Goal: Browse casually

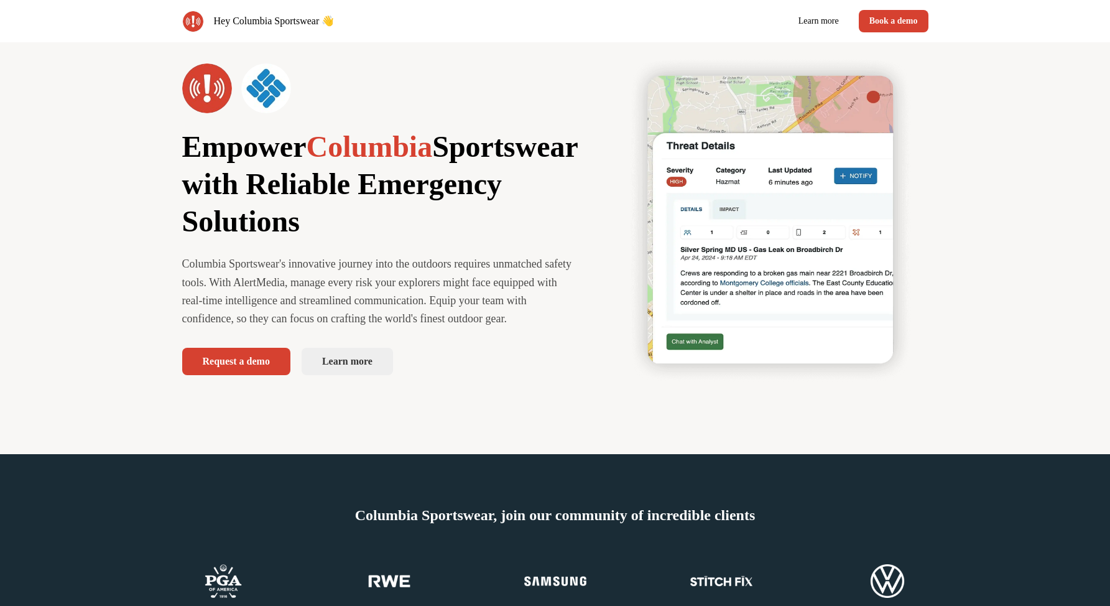
scroll to position [79, 0]
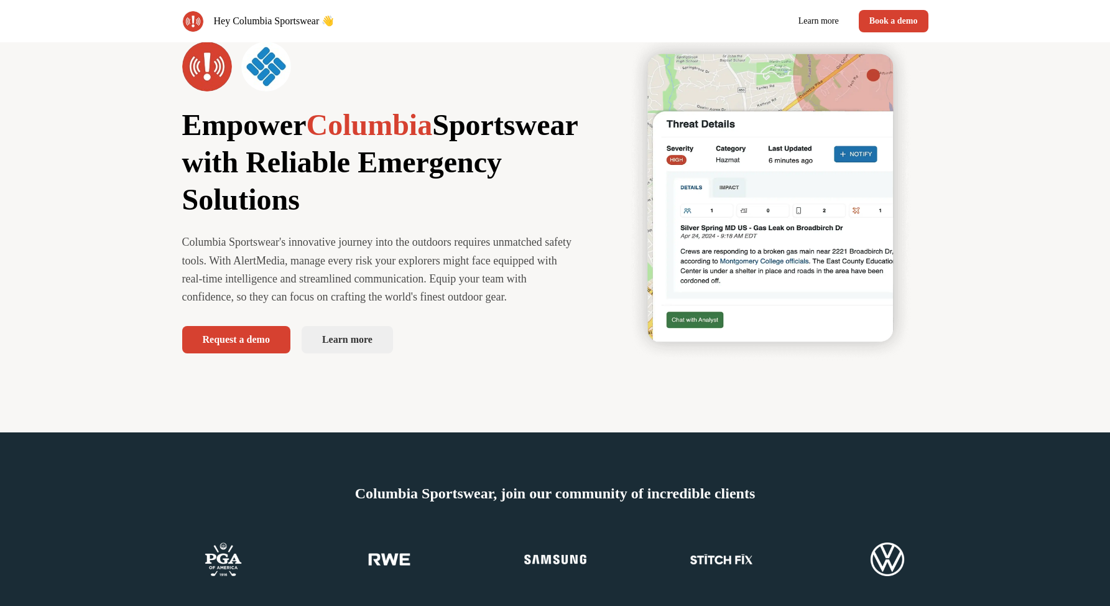
click at [206, 268] on p "Columbia Sportswear's innovative journey into the outdoors requires unmatched s…" at bounding box center [379, 269] width 395 height 73
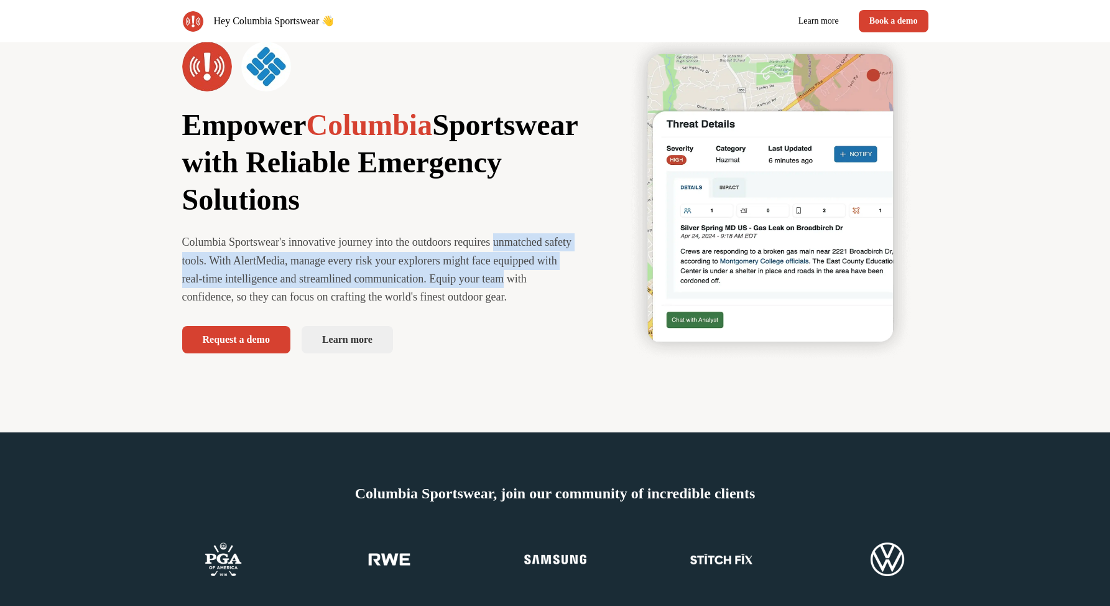
drag, startPoint x: 206, startPoint y: 268, endPoint x: 390, endPoint y: 308, distance: 187.7
click at [390, 306] on p "Columbia Sportswear's innovative journey into the outdoors requires unmatched s…" at bounding box center [379, 269] width 395 height 73
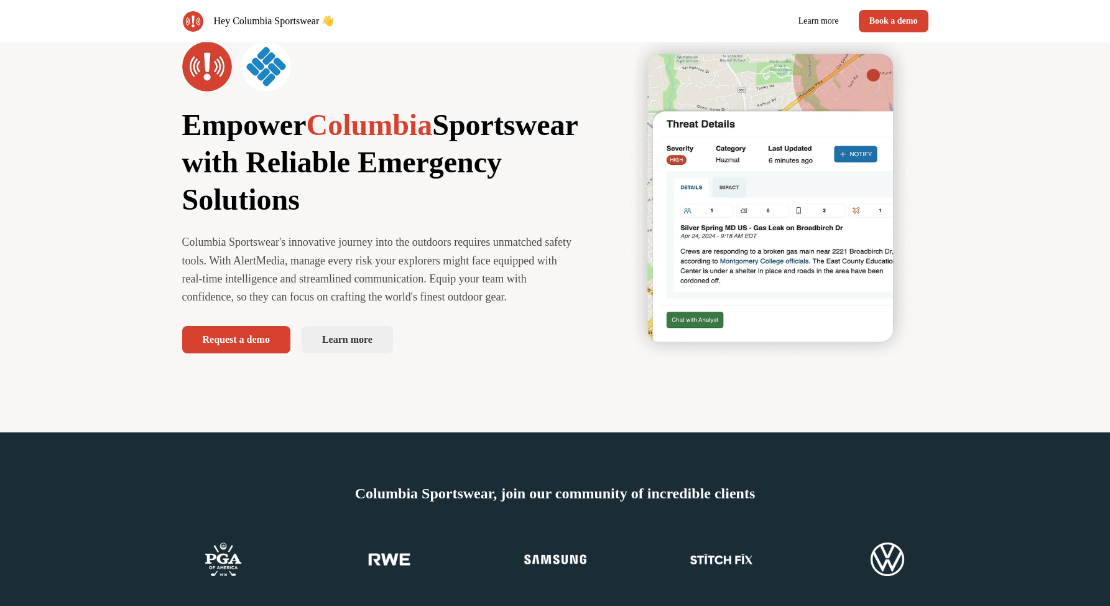
click at [390, 306] on p "Columbia Sportswear's innovative journey into the outdoors requires unmatched s…" at bounding box center [379, 269] width 395 height 73
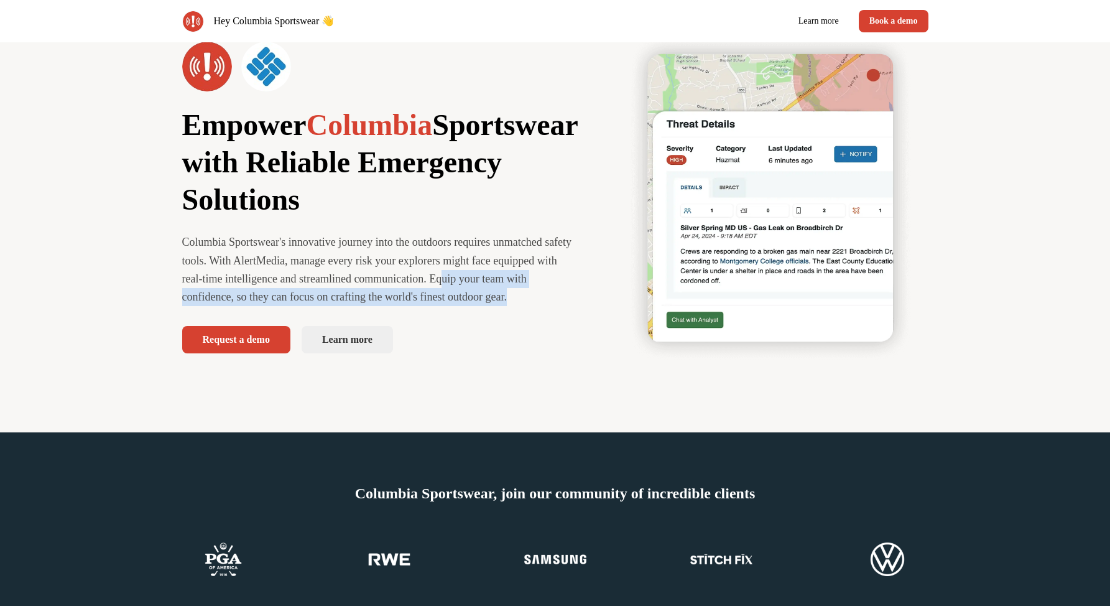
drag, startPoint x: 335, startPoint y: 304, endPoint x: 472, endPoint y: 336, distance: 140.5
click at [472, 306] on p "Columbia Sportswear's innovative journey into the outdoors requires unmatched s…" at bounding box center [379, 269] width 395 height 73
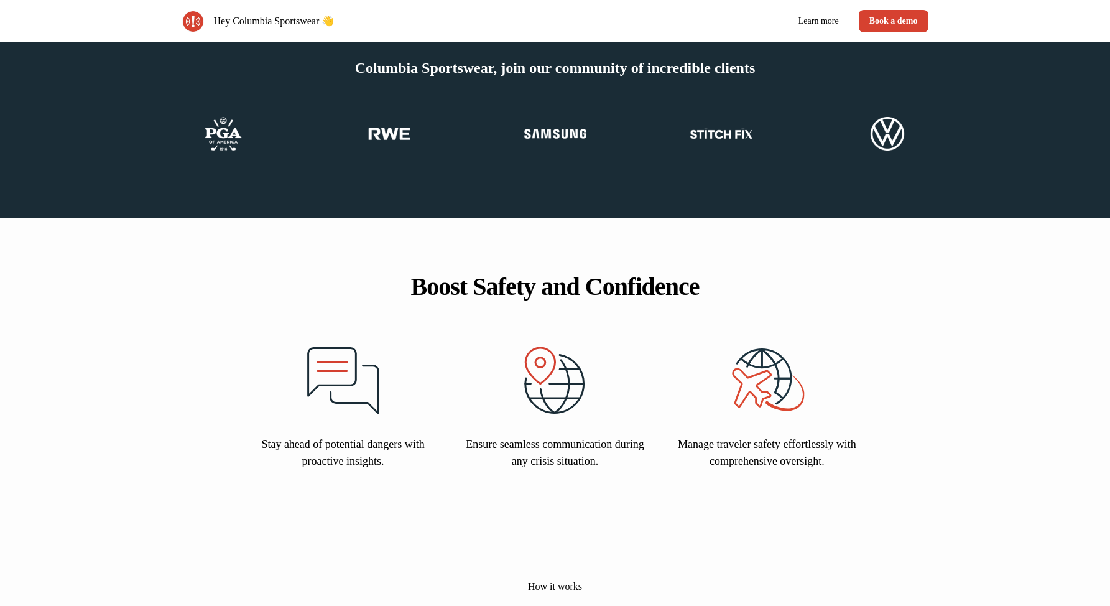
scroll to position [0, 0]
